Goal: Task Accomplishment & Management: Manage account settings

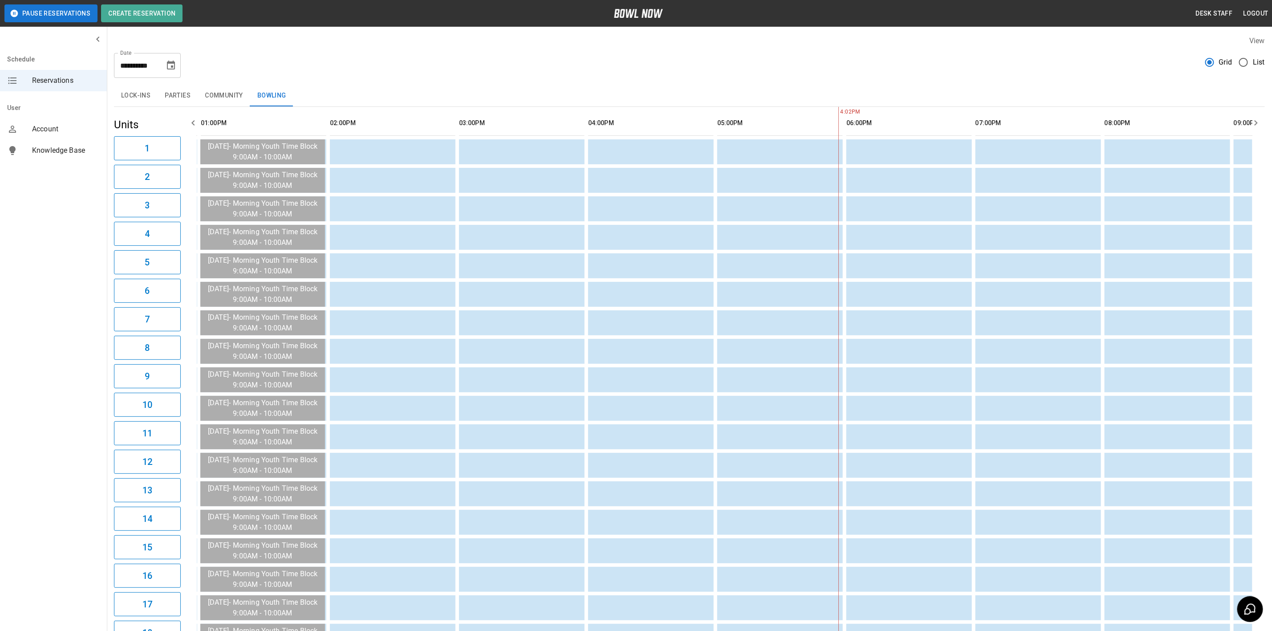
scroll to position [0, 516]
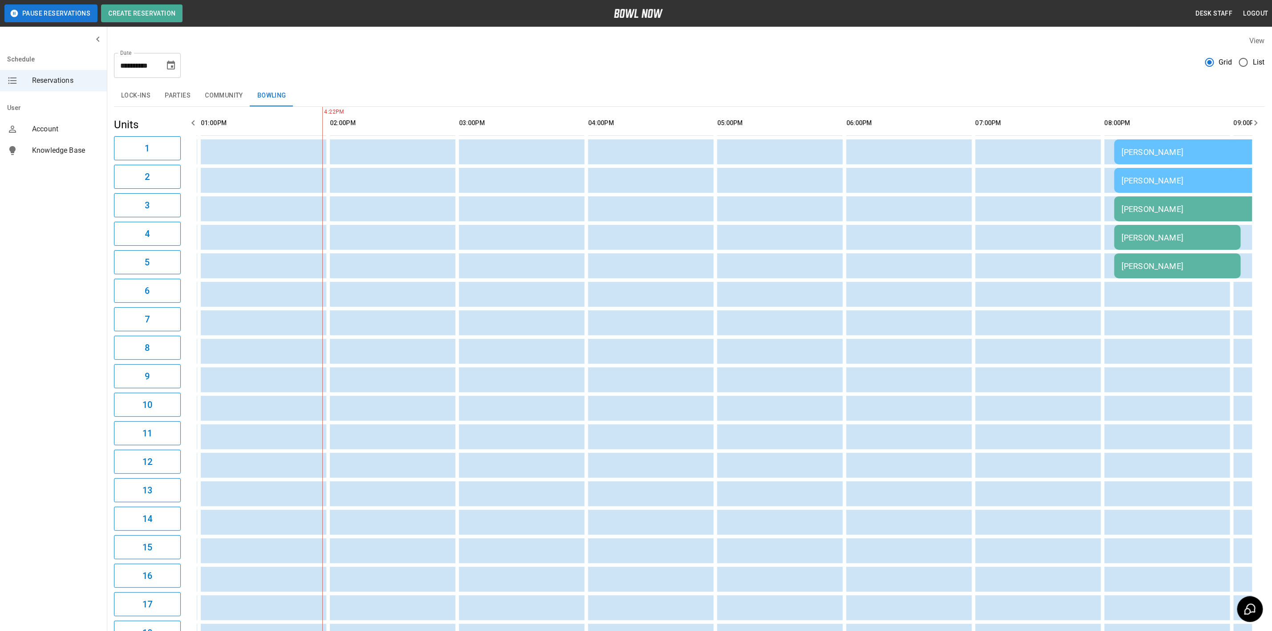
click at [1173, 240] on div "[PERSON_NAME]" at bounding box center [1178, 237] width 112 height 9
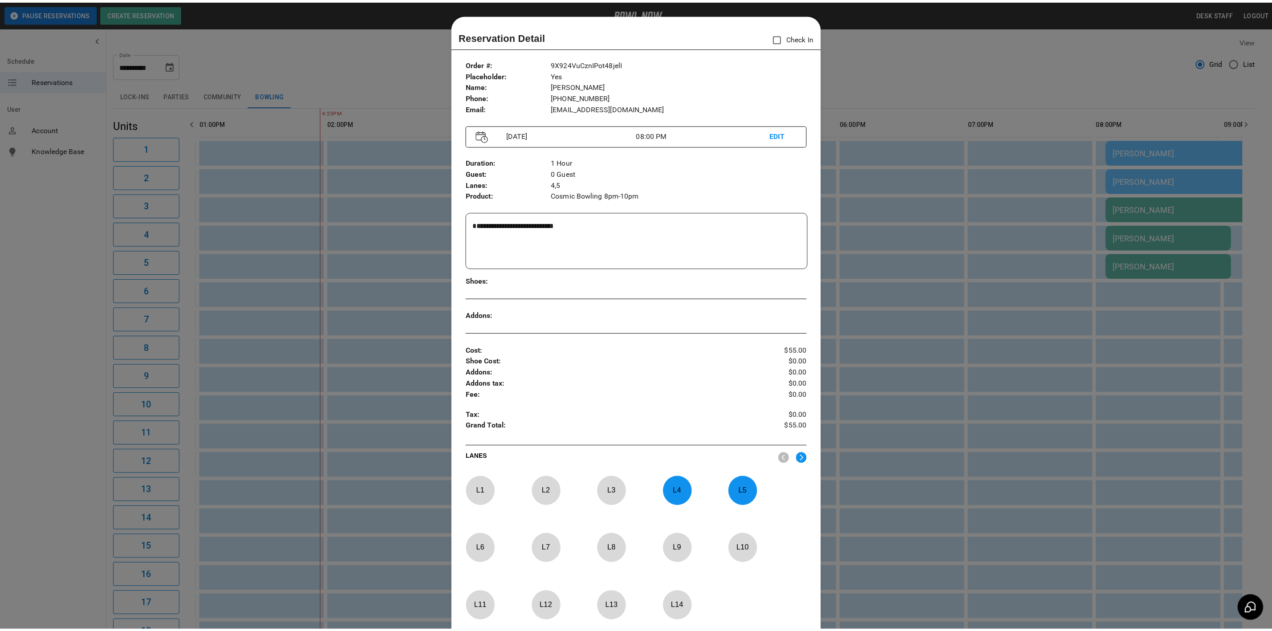
scroll to position [14, 0]
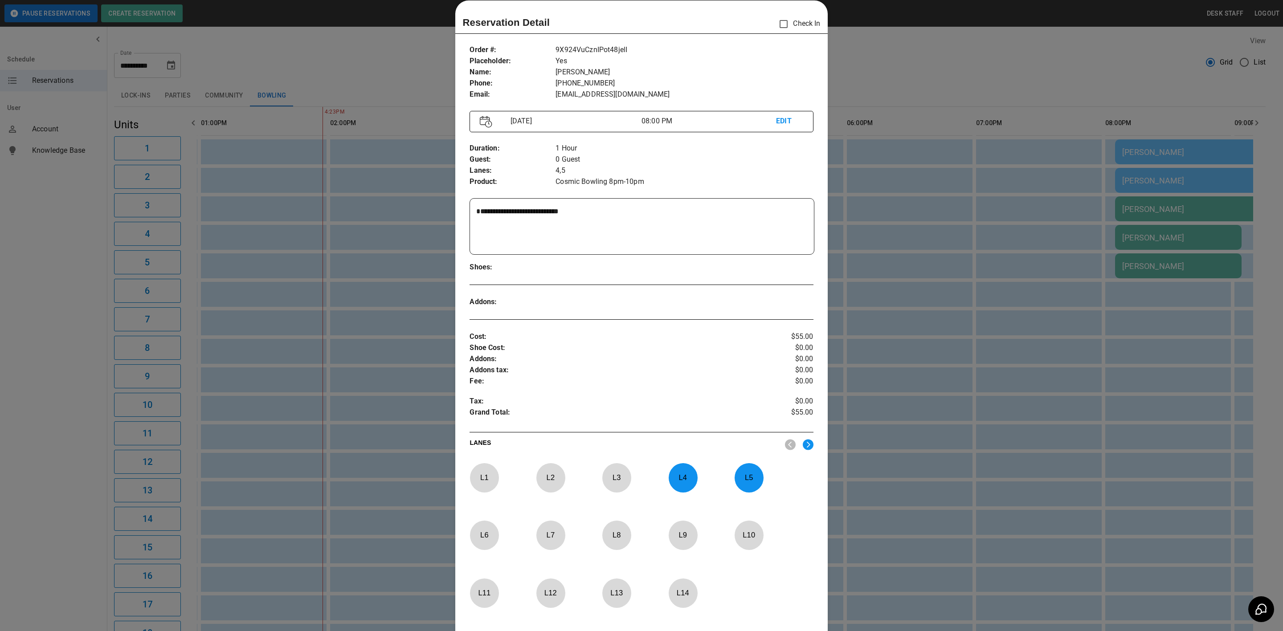
click at [860, 214] on div at bounding box center [641, 315] width 1283 height 631
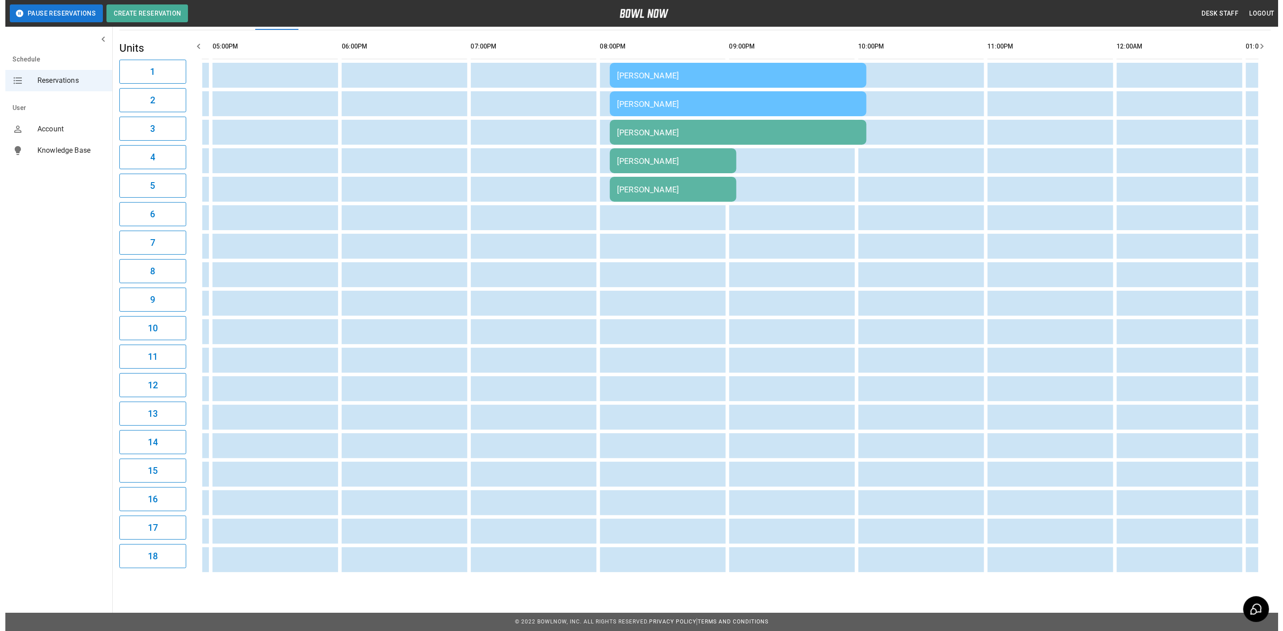
scroll to position [0, 1052]
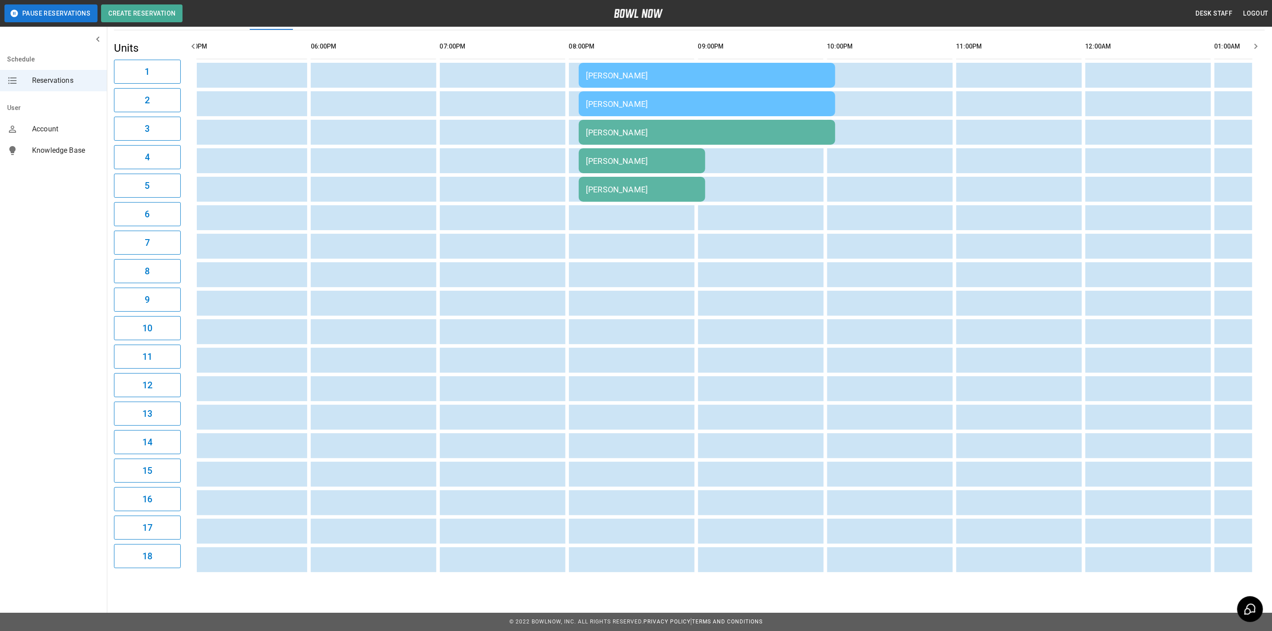
click at [623, 158] on div "[PERSON_NAME]" at bounding box center [642, 160] width 112 height 9
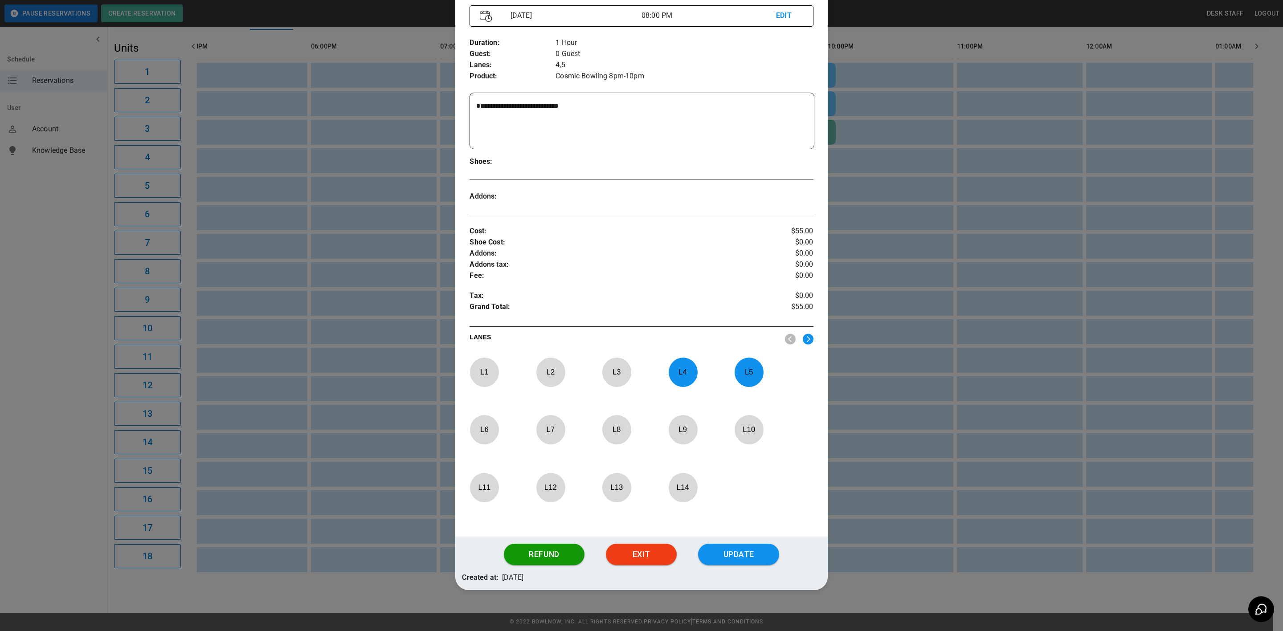
scroll to position [123, 0]
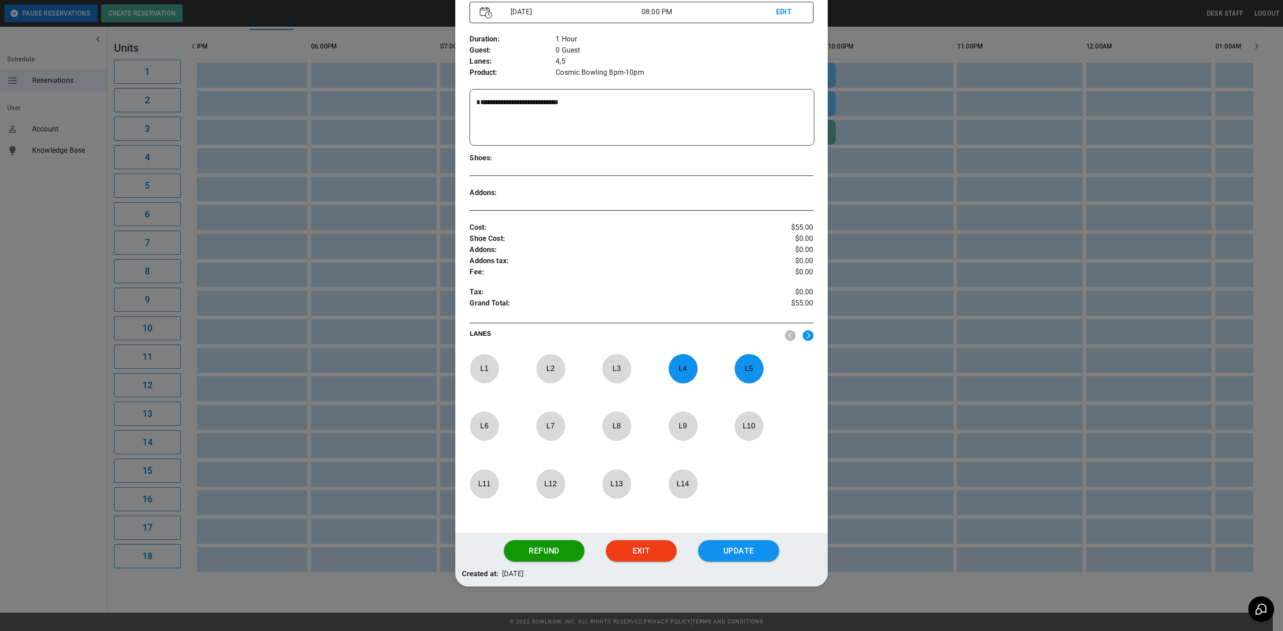
click at [892, 480] on div at bounding box center [641, 315] width 1283 height 631
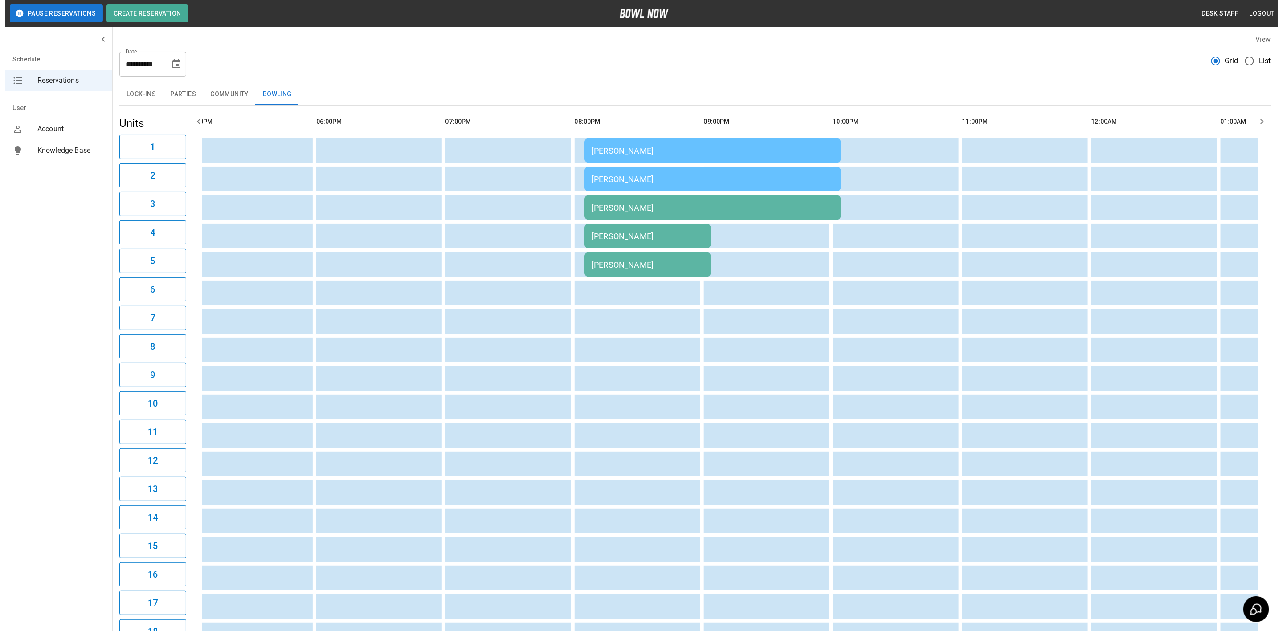
scroll to position [0, 0]
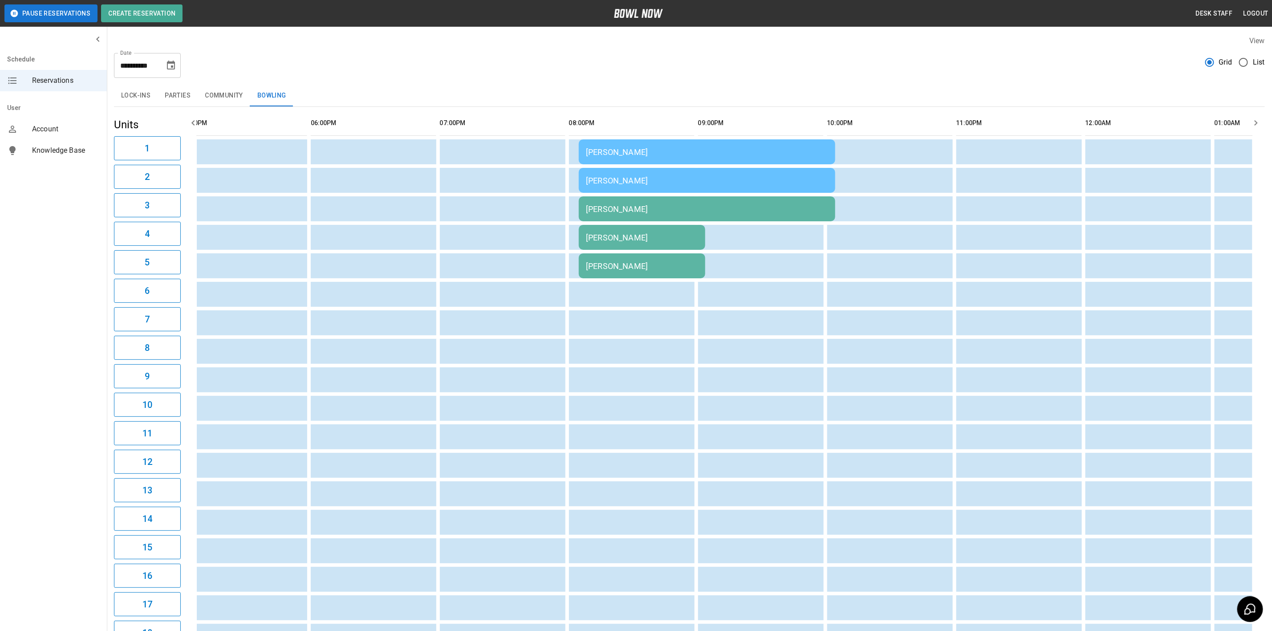
click at [651, 247] on td "[PERSON_NAME]" at bounding box center [642, 237] width 126 height 25
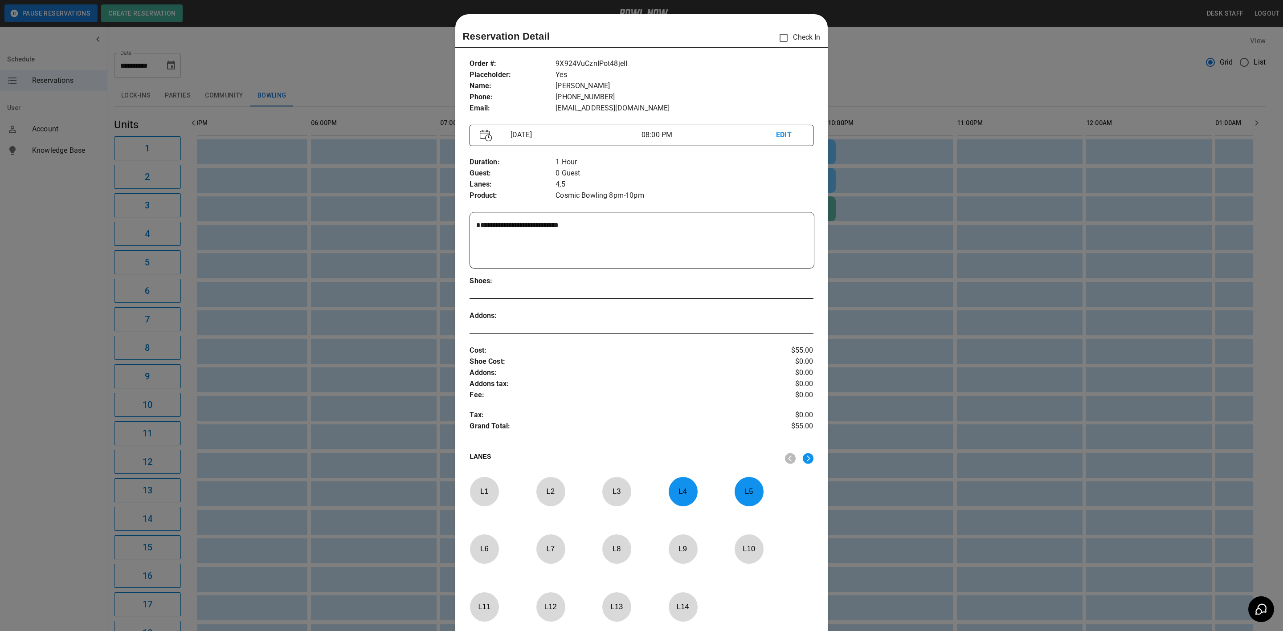
scroll to position [14, 0]
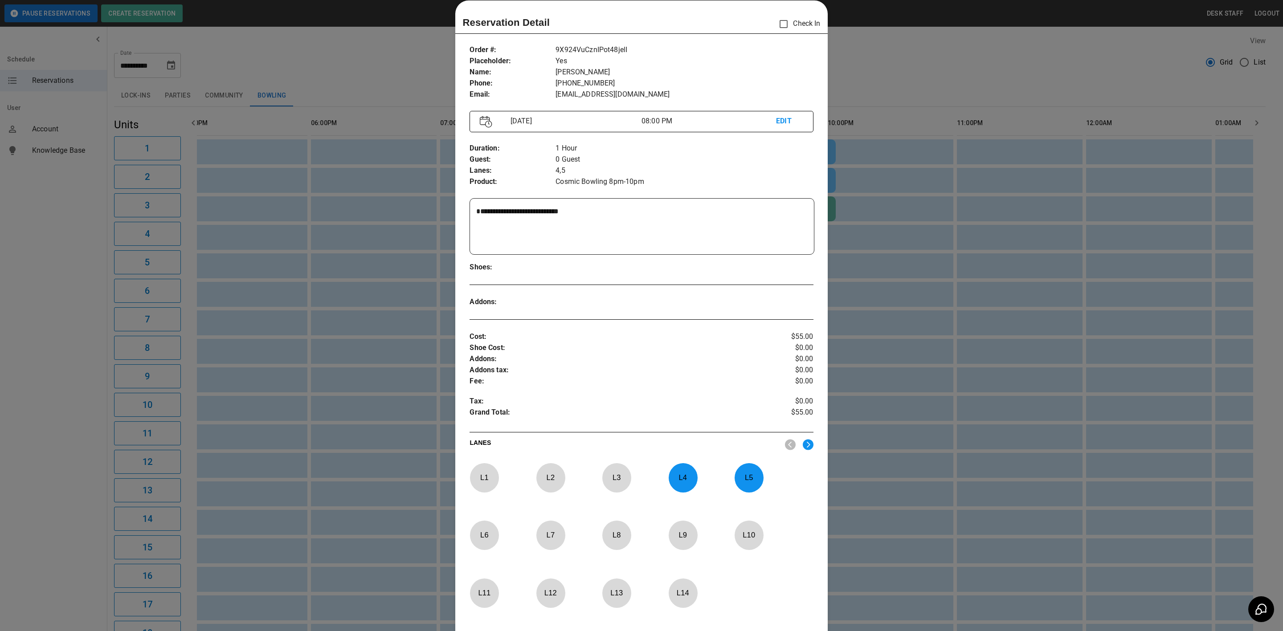
click at [774, 114] on div "[DATE] 08:00 PM EDIT" at bounding box center [640, 121] width 343 height 21
click at [776, 120] on p "EDIT" at bounding box center [789, 121] width 27 height 11
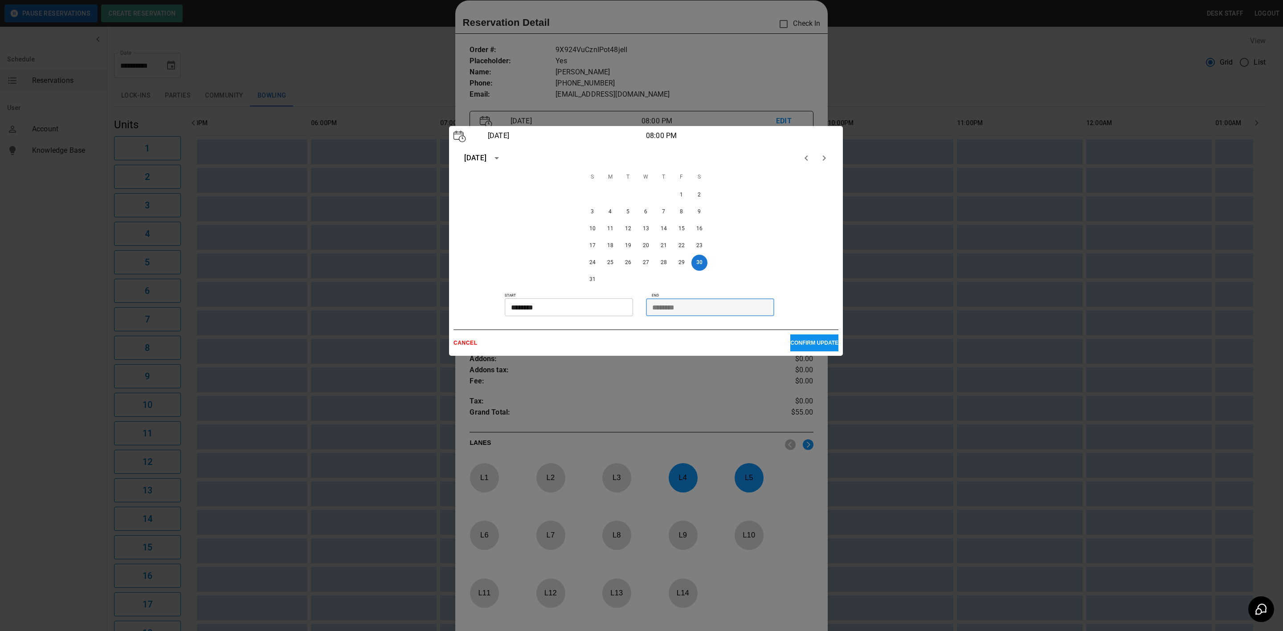
click at [689, 302] on input "********" at bounding box center [707, 307] width 122 height 18
click at [683, 309] on input "********" at bounding box center [707, 307] width 122 height 18
click at [672, 301] on input "********" at bounding box center [707, 307] width 122 height 18
click at [547, 301] on input "********" at bounding box center [566, 307] width 122 height 18
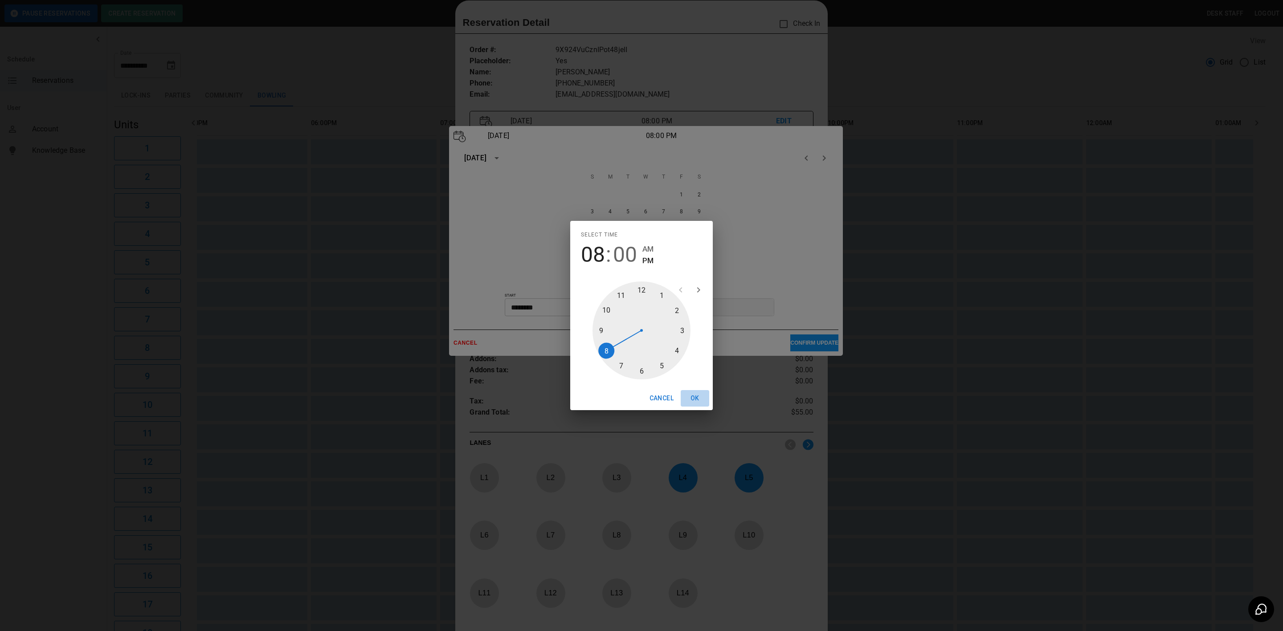
click at [696, 399] on button "OK" at bounding box center [695, 398] width 29 height 16
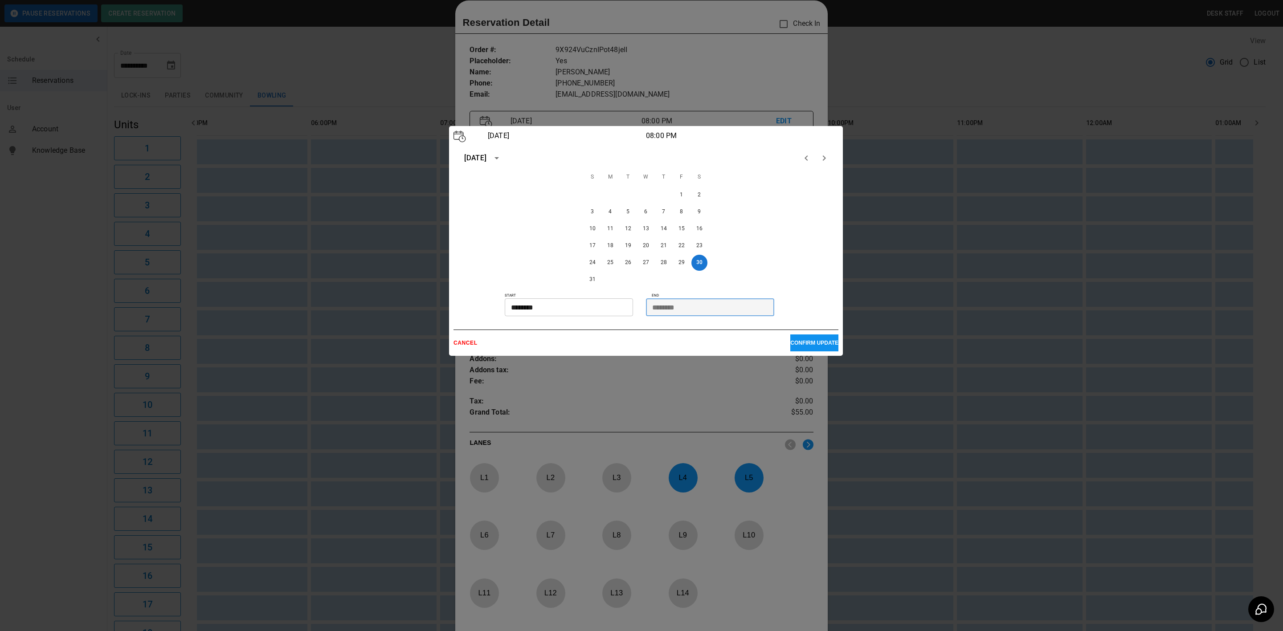
click at [669, 309] on input "********" at bounding box center [707, 307] width 122 height 18
click at [790, 337] on button "CONFIRM UPDATE" at bounding box center [814, 342] width 48 height 17
click at [467, 340] on p "CANCEL" at bounding box center [621, 343] width 337 height 6
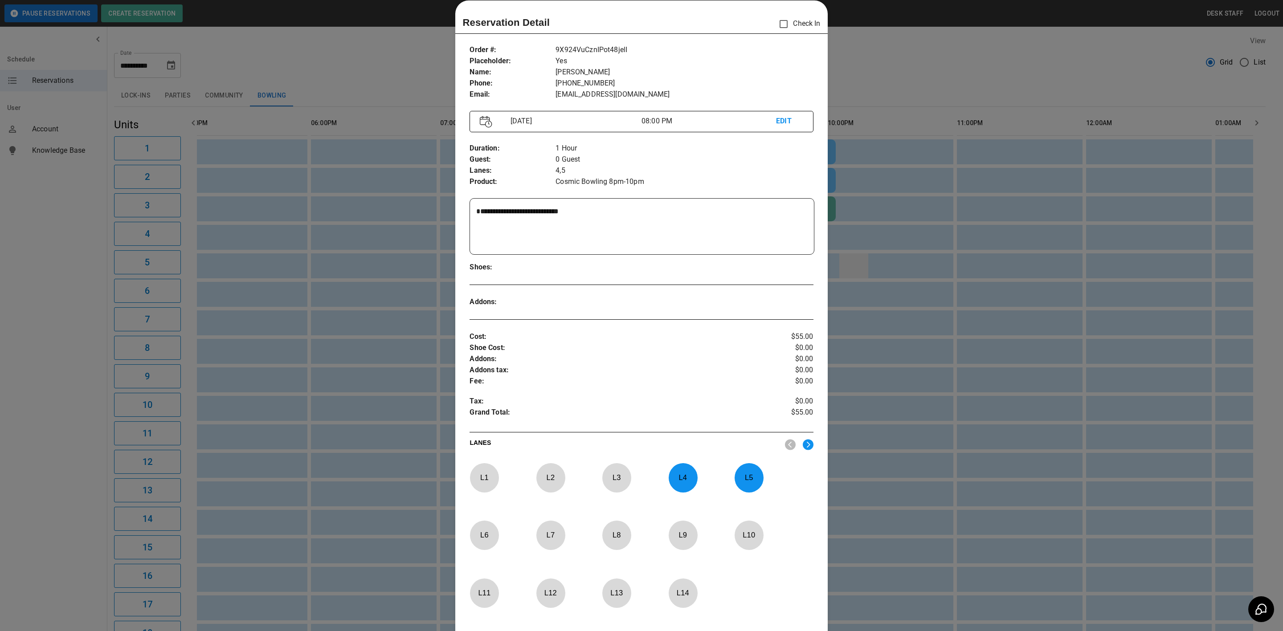
click at [842, 271] on div at bounding box center [641, 315] width 1283 height 631
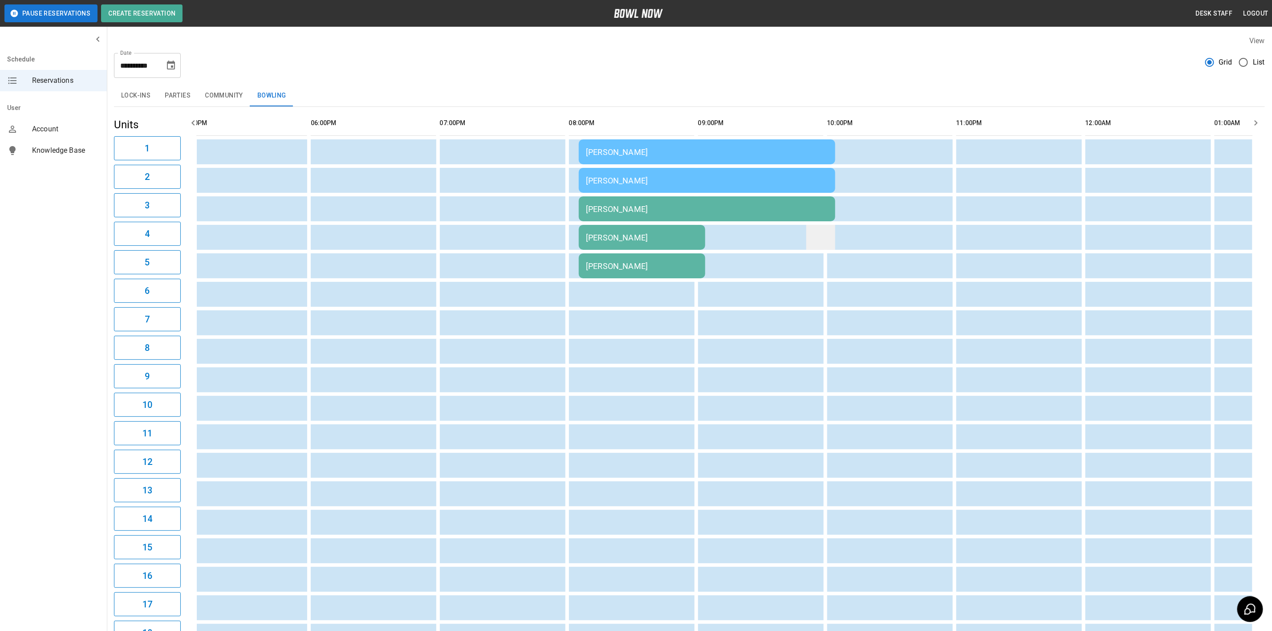
drag, startPoint x: 673, startPoint y: 235, endPoint x: 819, endPoint y: 234, distance: 146.5
click at [819, 234] on tr "[PERSON_NAME]" at bounding box center [251, 237] width 2207 height 25
click at [607, 239] on div "[PERSON_NAME]" at bounding box center [642, 237] width 112 height 9
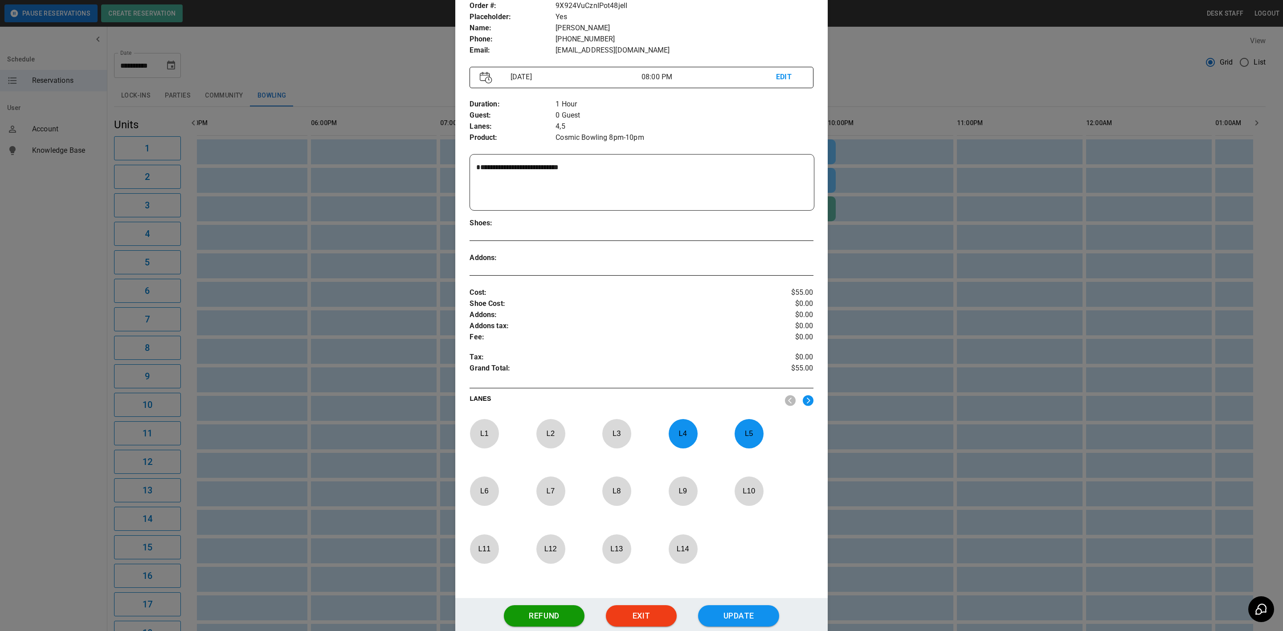
scroll to position [123, 0]
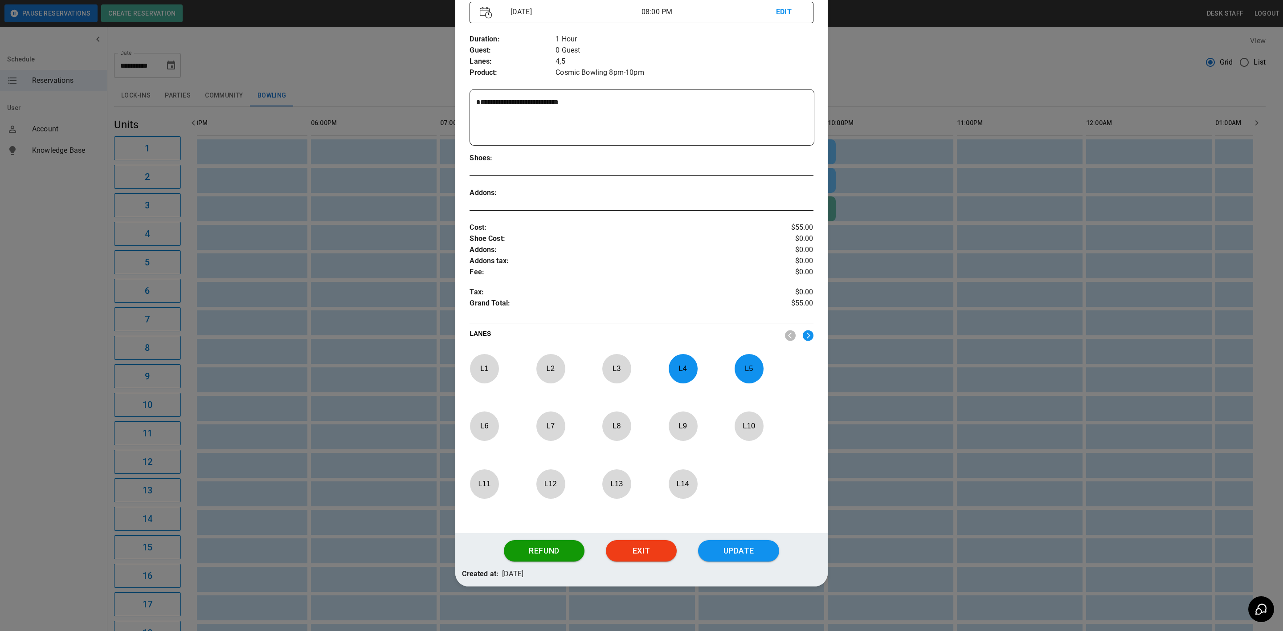
click at [905, 375] on div at bounding box center [641, 315] width 1283 height 631
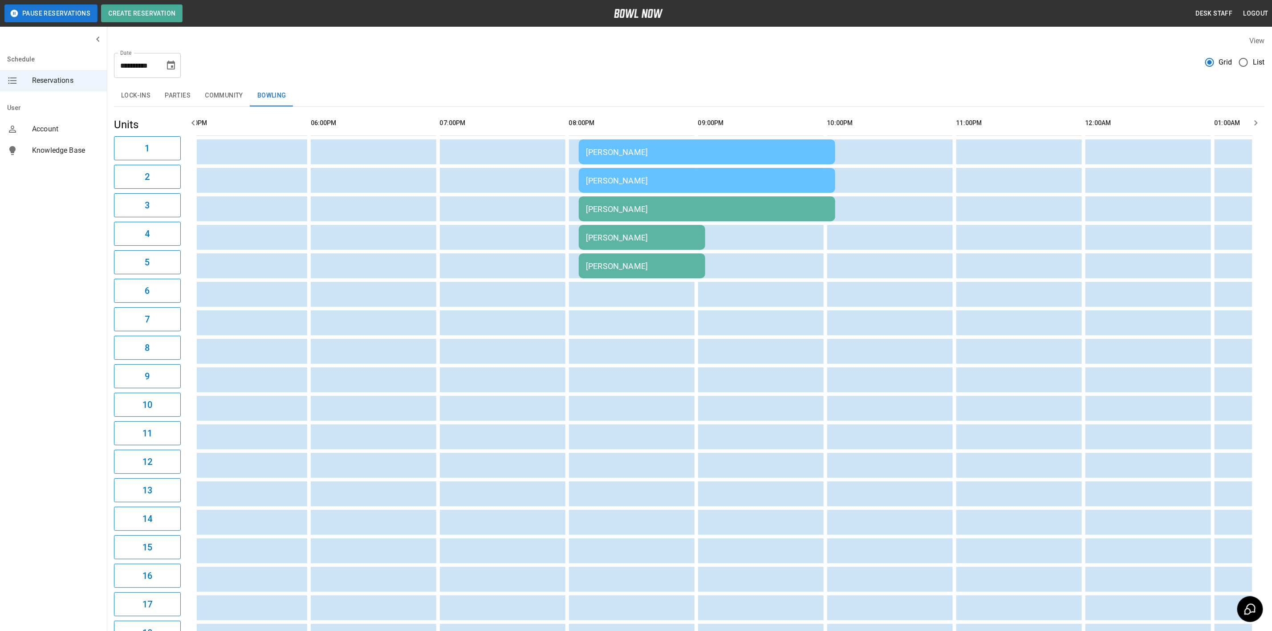
click at [169, 91] on button "Parties" at bounding box center [178, 95] width 40 height 21
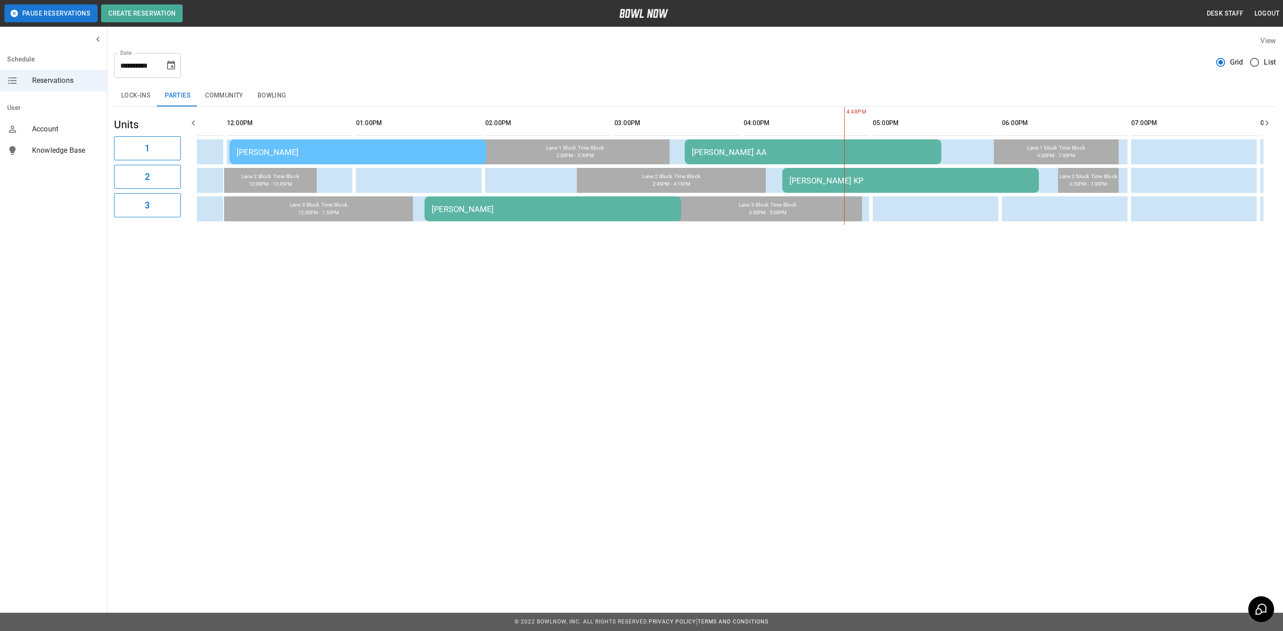
scroll to position [0, 299]
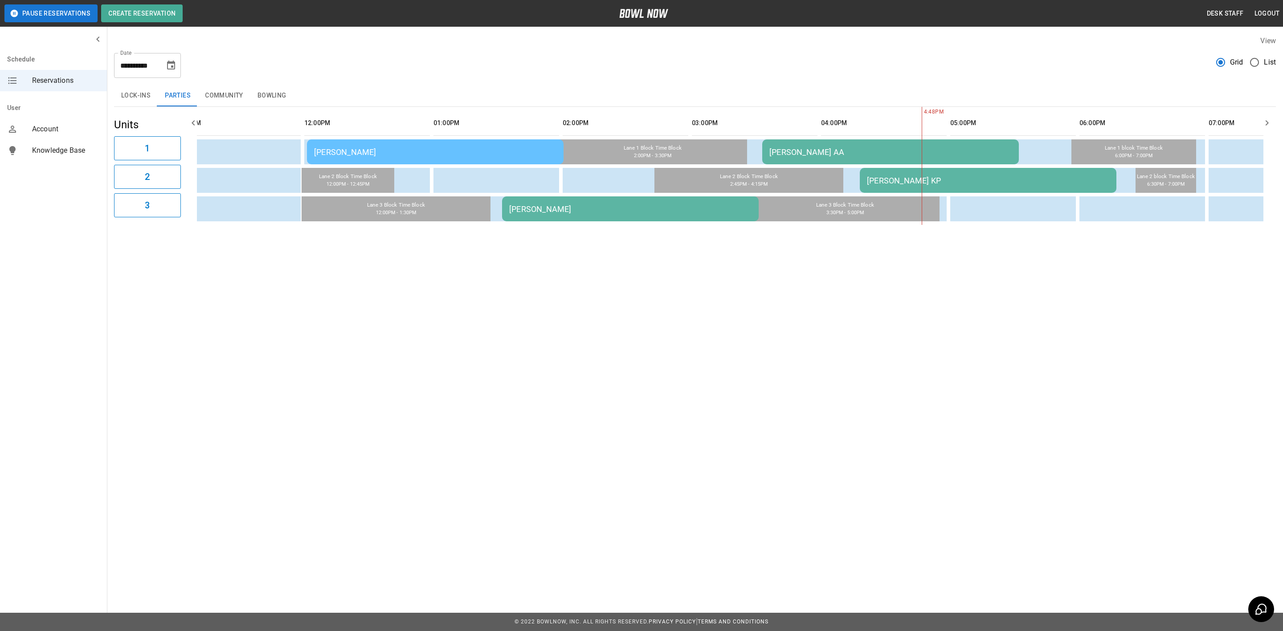
drag, startPoint x: 282, startPoint y: 98, endPoint x: 560, endPoint y: 266, distance: 324.7
click at [282, 98] on button "Bowling" at bounding box center [271, 95] width 43 height 21
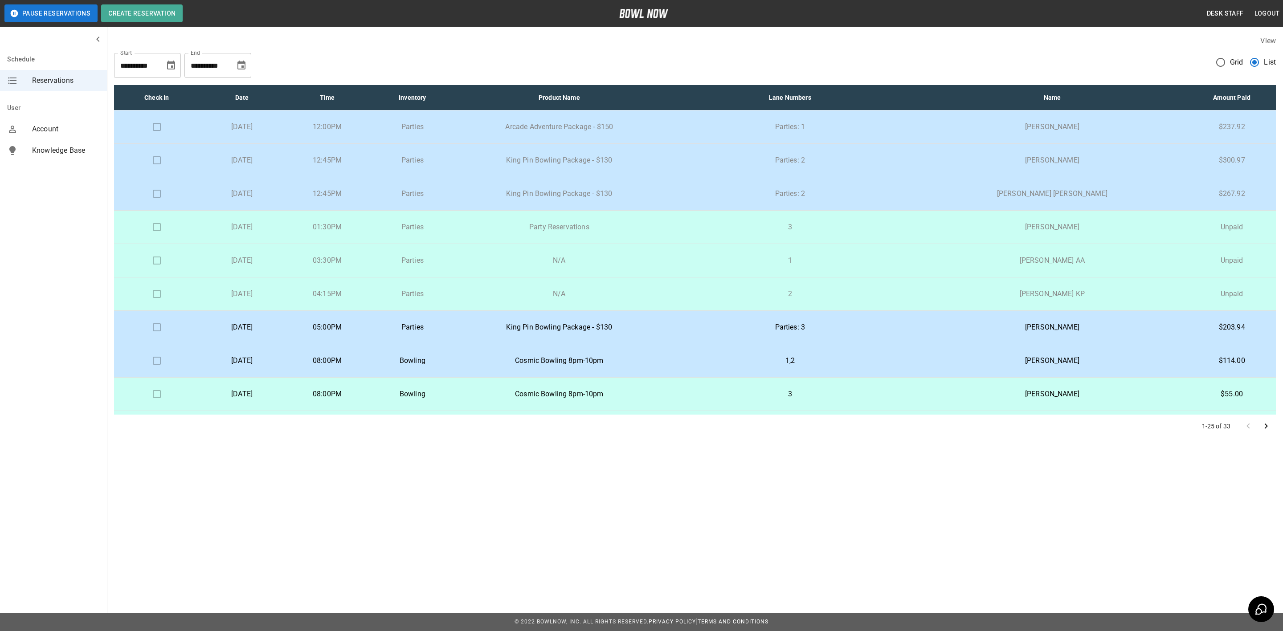
drag, startPoint x: 260, startPoint y: 114, endPoint x: 850, endPoint y: 216, distance: 599.3
click at [850, 216] on td "3" at bounding box center [789, 227] width 253 height 33
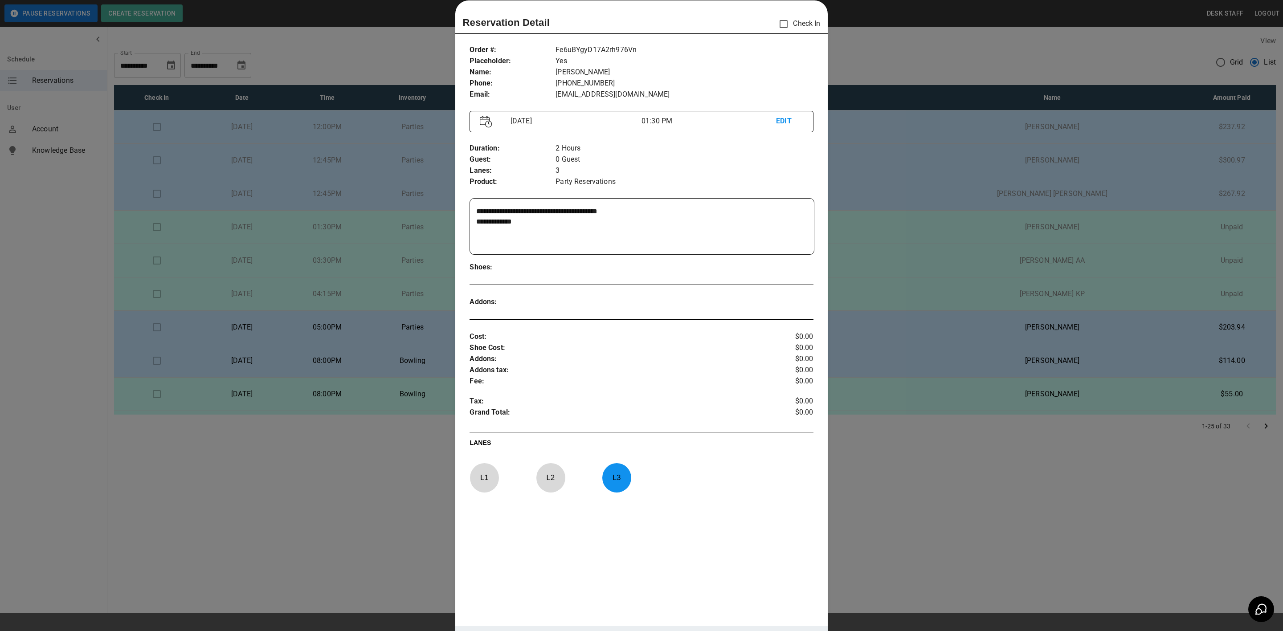
click at [343, 50] on div at bounding box center [641, 315] width 1283 height 631
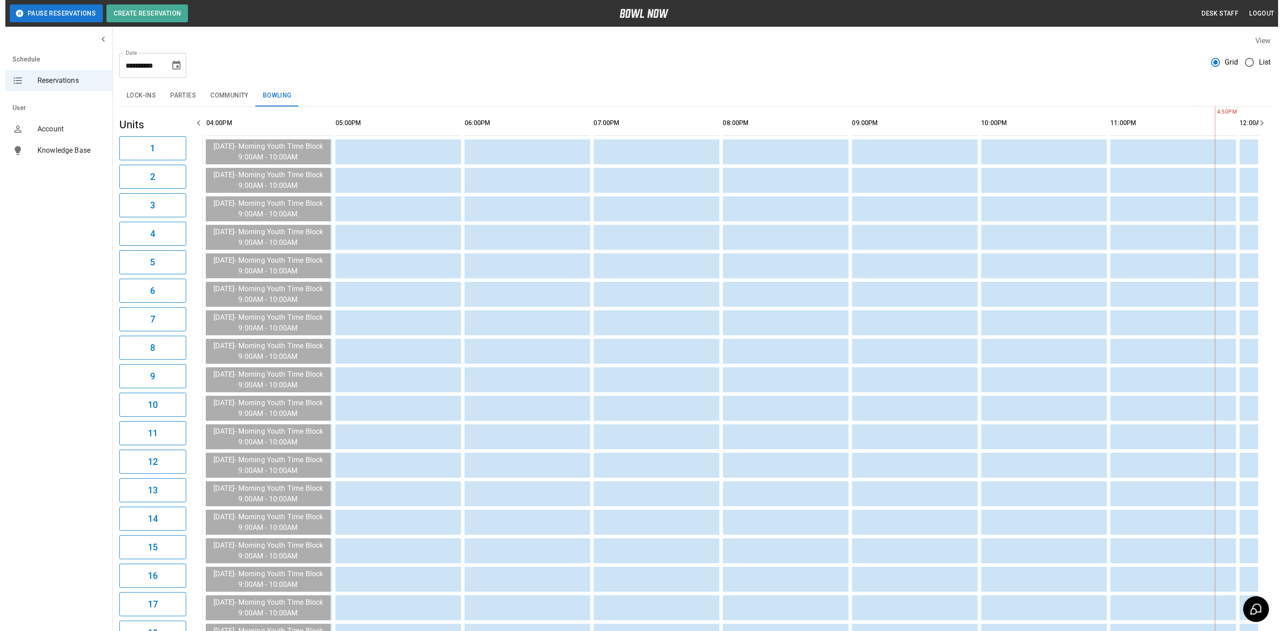
scroll to position [0, 904]
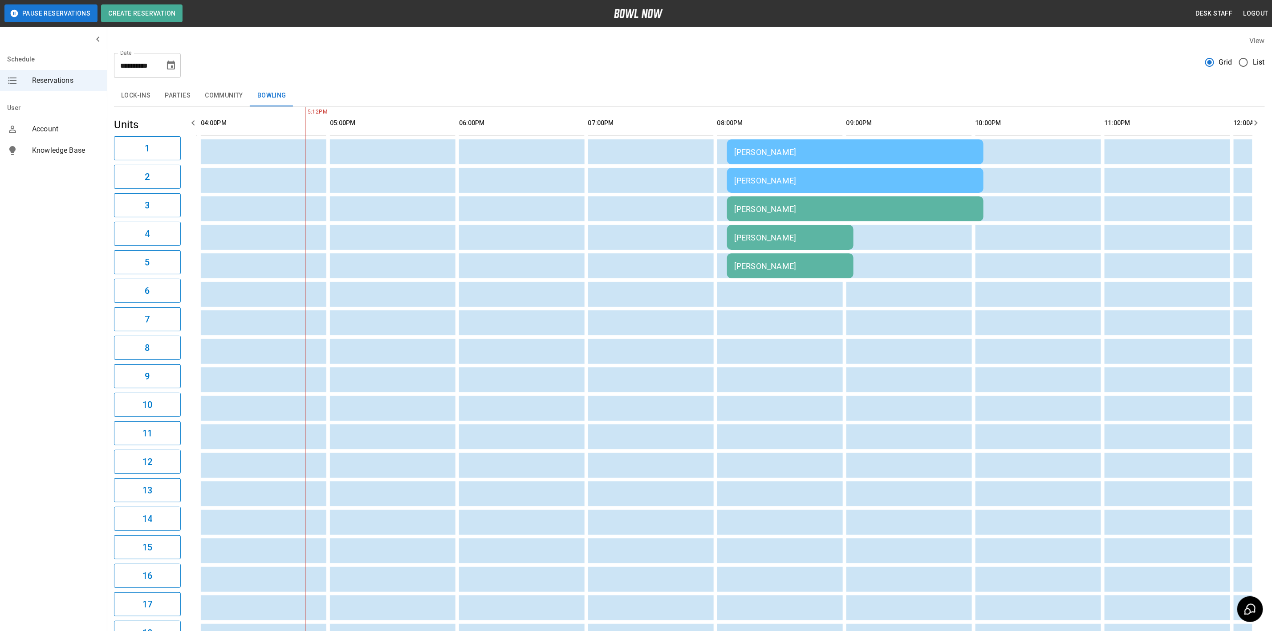
drag, startPoint x: 193, startPoint y: 94, endPoint x: 356, endPoint y: 286, distance: 252.5
click at [193, 94] on button "Parties" at bounding box center [178, 95] width 40 height 21
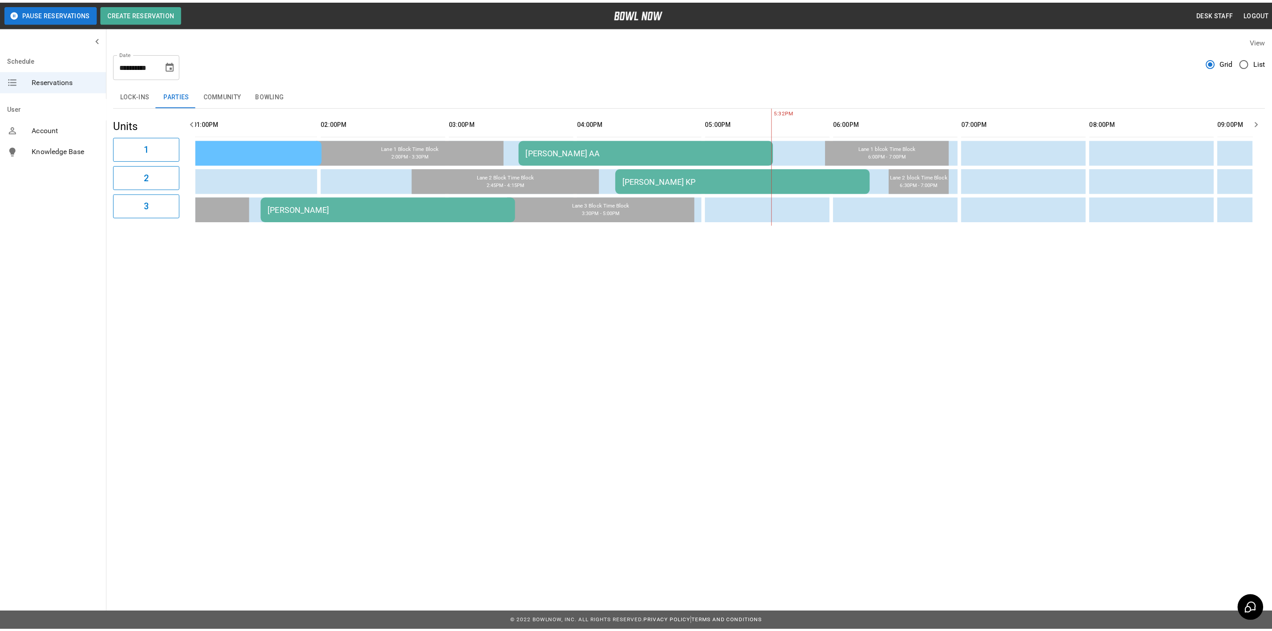
scroll to position [0, 640]
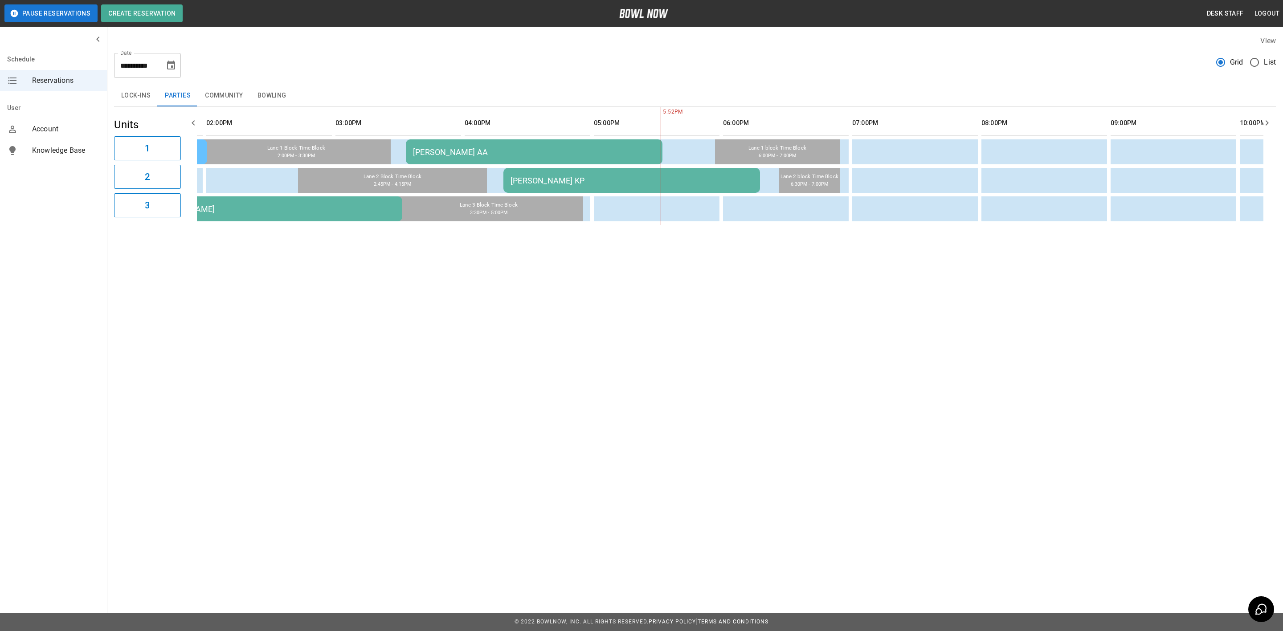
click at [281, 107] on table "[PERSON_NAME] [PERSON_NAME] AA [PERSON_NAME] [PERSON_NAME]" at bounding box center [664, 166] width 2214 height 118
drag, startPoint x: 263, startPoint y: 87, endPoint x: 493, endPoint y: 219, distance: 264.9
click at [263, 87] on button "Bowling" at bounding box center [271, 95] width 43 height 21
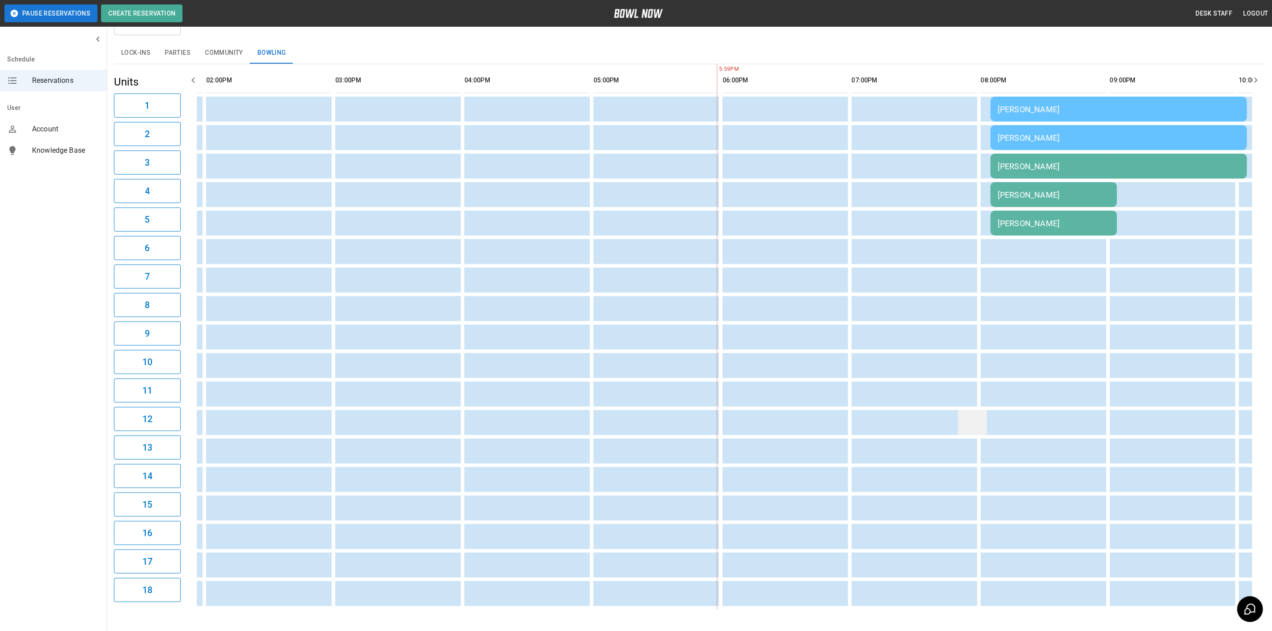
scroll to position [67, 0]
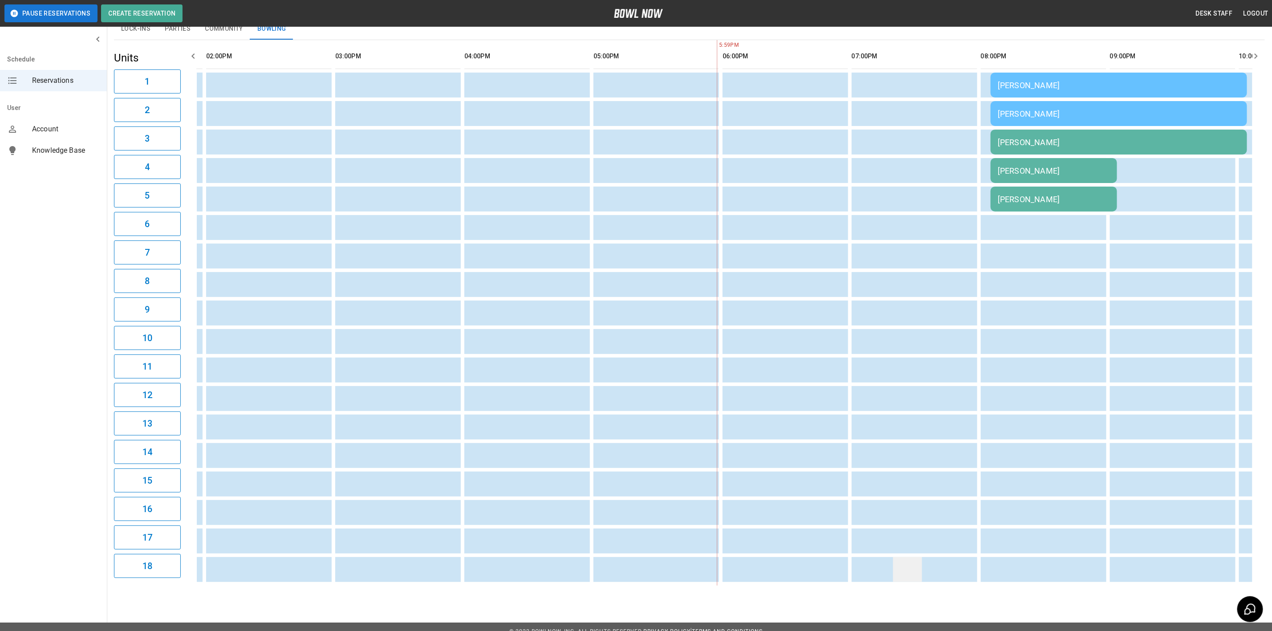
click at [893, 575] on td "sticky table" at bounding box center [907, 569] width 29 height 25
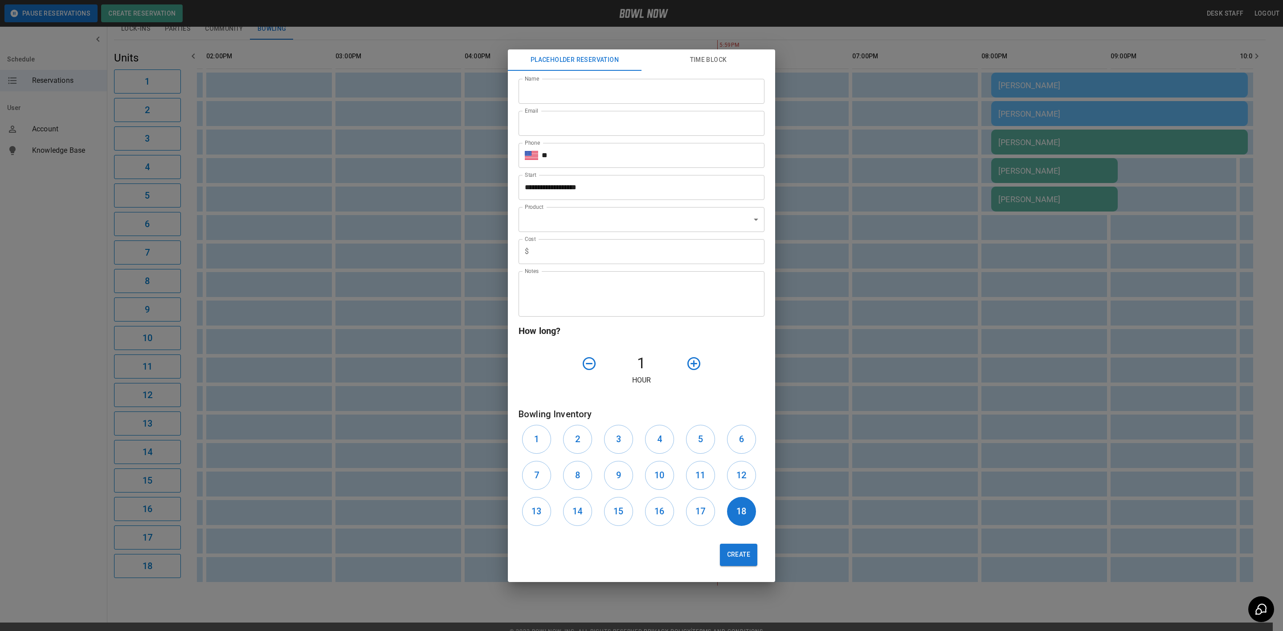
click at [859, 116] on div "**********" at bounding box center [641, 315] width 1283 height 631
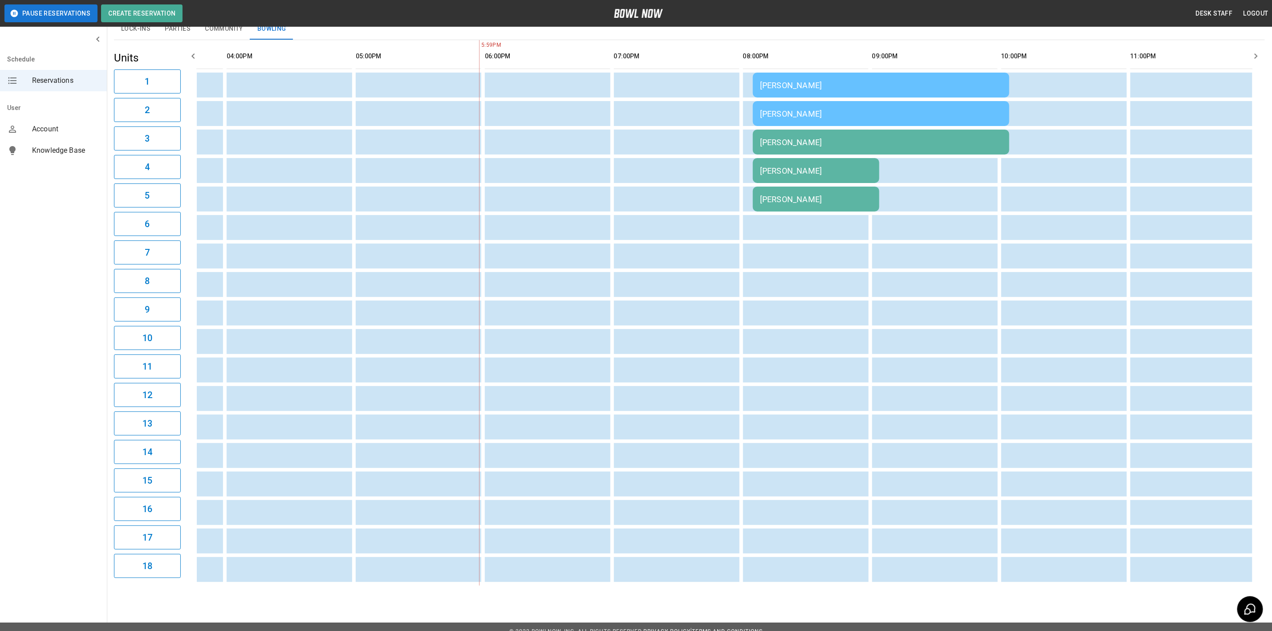
scroll to position [0, 917]
